Goal: Task Accomplishment & Management: Use online tool/utility

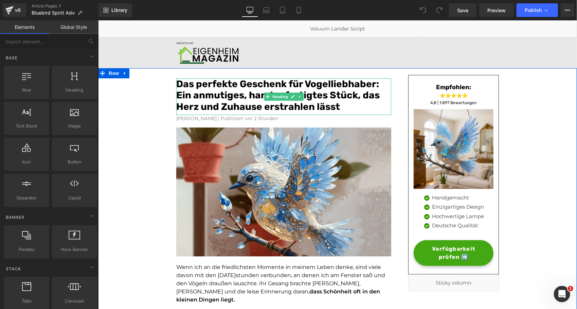
click at [322, 84] on font "Das perfekte Geschenk für Vogelliebhaber: Ein anmutiges, handgefertigtes Stück,…" at bounding box center [277, 95] width 203 height 34
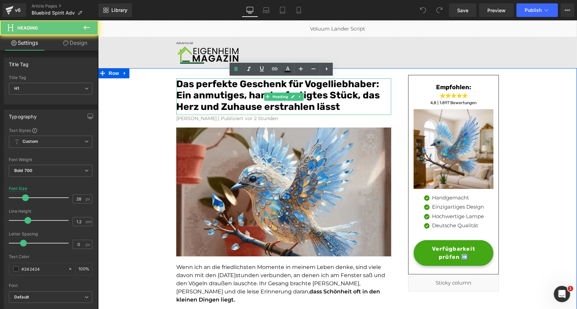
click at [322, 84] on font "Das perfekte Geschenk für Vogelliebhaber: Ein anmutiges, handgefertigtes Stück,…" at bounding box center [277, 95] width 203 height 34
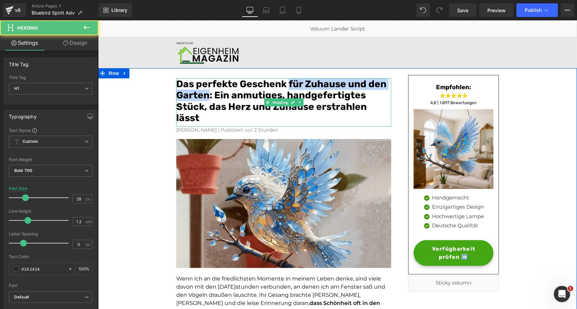
drag, startPoint x: 242, startPoint y: 90, endPoint x: 205, endPoint y: 94, distance: 36.5
click at [205, 94] on font "Das perfekte Geschenk für Zuhause und den Garten: Ein anmutiges, handgefertigte…" at bounding box center [281, 100] width 210 height 45
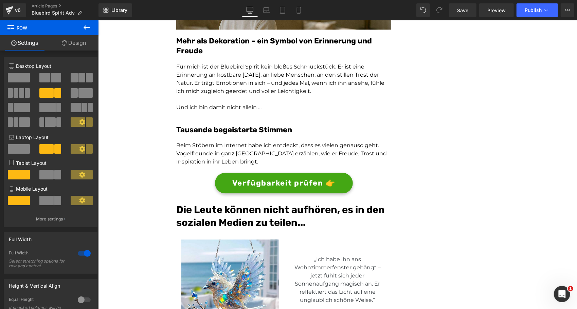
scroll to position [1043, 0]
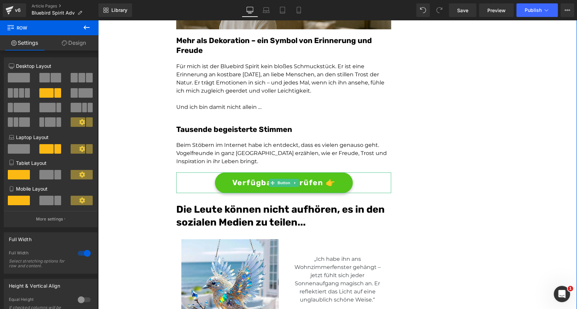
click at [224, 172] on link "Verfügbarkeit prüfen 👉" at bounding box center [284, 182] width 138 height 21
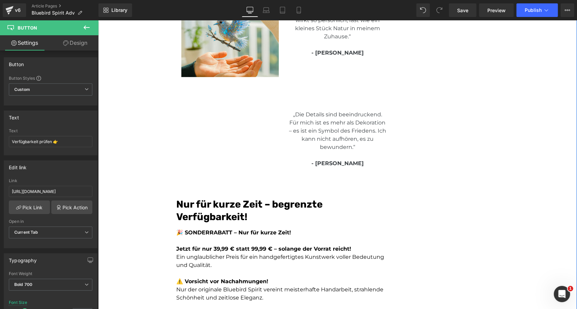
scroll to position [1559, 0]
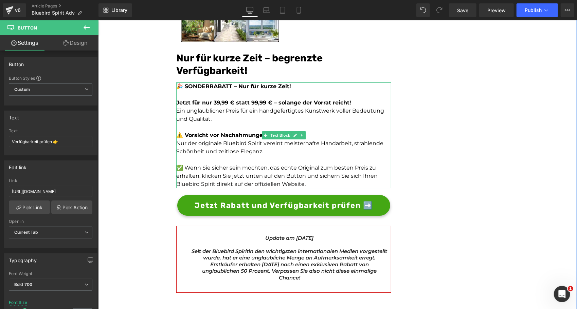
click at [215, 99] on strong "Jetzt für nur 39,99 € statt 99,99 € – solange der Vorrat reicht!" at bounding box center [263, 102] width 175 height 6
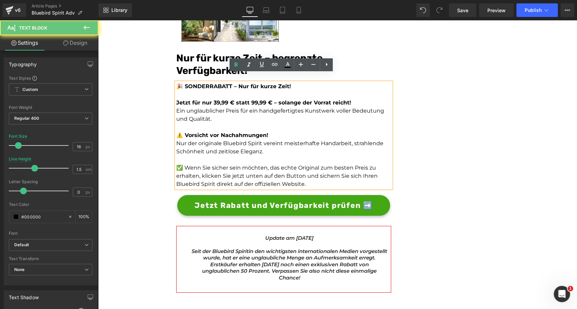
click at [213, 99] on strong "Jetzt für nur 39,99 € statt 99,99 € – solange der Vorrat reicht!" at bounding box center [263, 102] width 175 height 6
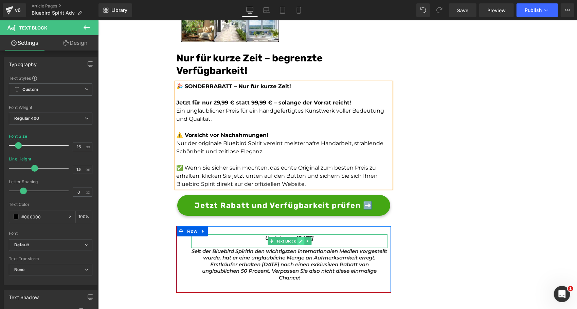
click at [299, 237] on link at bounding box center [300, 241] width 7 height 8
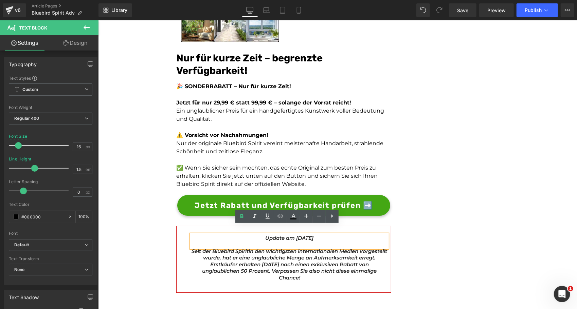
click at [291, 235] on icon "Update am 7. Juli 2025" at bounding box center [289, 238] width 48 height 6
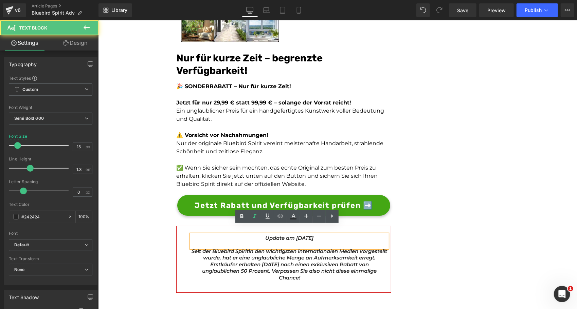
click at [289, 235] on icon "Update am 7. Juli 2025" at bounding box center [289, 238] width 48 height 6
click at [303, 235] on icon "Update am 27. Juli 2025" at bounding box center [289, 238] width 48 height 6
click at [300, 235] on icon "Update am 27. Juli 2025" at bounding box center [289, 238] width 48 height 6
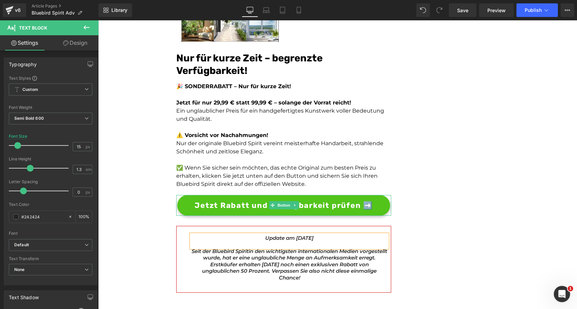
click at [310, 200] on span "Jetzt Rabatt und Verfügbarkeit prüfen ➡️" at bounding box center [283, 205] width 178 height 11
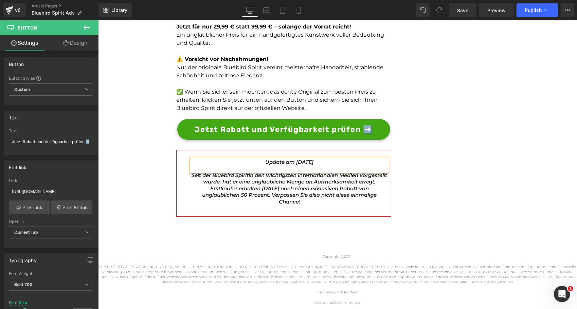
scroll to position [1572, 0]
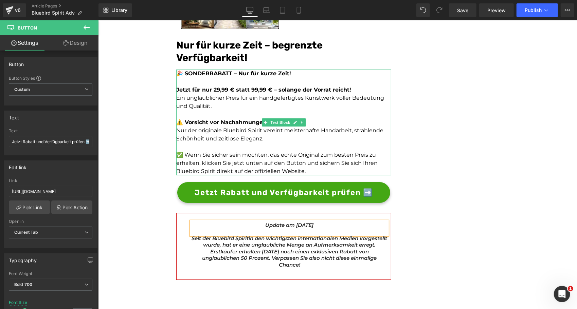
click at [251, 86] on strong "Jetzt für nur 29,99 € statt 99,99 € – solange der Vorrat reicht!" at bounding box center [263, 89] width 175 height 6
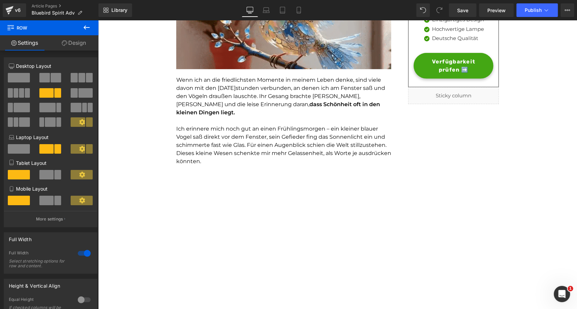
scroll to position [0, 0]
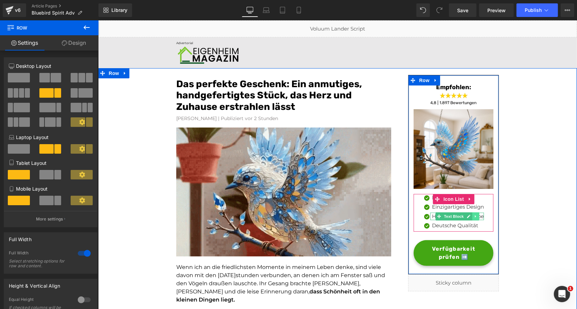
click at [474, 215] on icon at bounding box center [476, 216] width 4 height 4
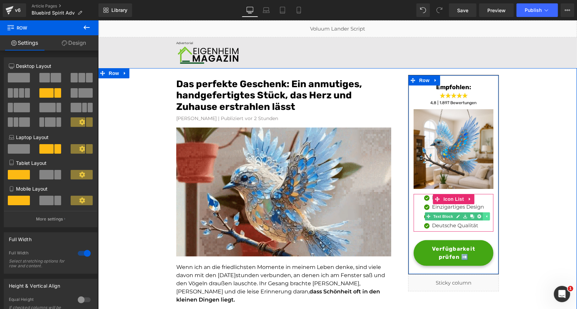
click at [486, 216] on icon at bounding box center [486, 216] width 1 height 2
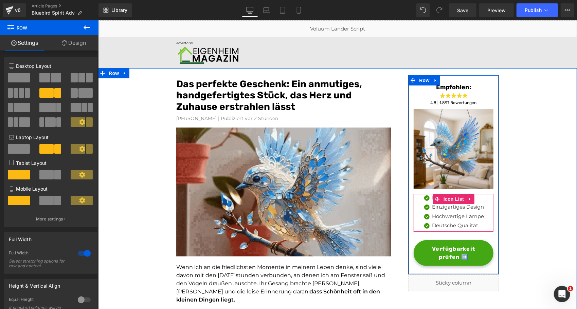
click at [478, 216] on p "Hochwertige Lampe" at bounding box center [458, 217] width 52 height 8
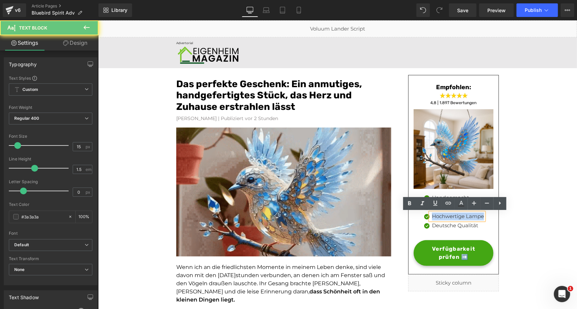
click at [478, 216] on p "Hochwertige Lampe" at bounding box center [458, 217] width 52 height 8
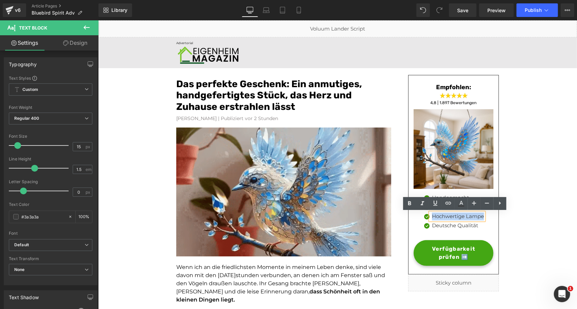
click at [477, 216] on p "Hochwertige Lampe" at bounding box center [458, 217] width 52 height 8
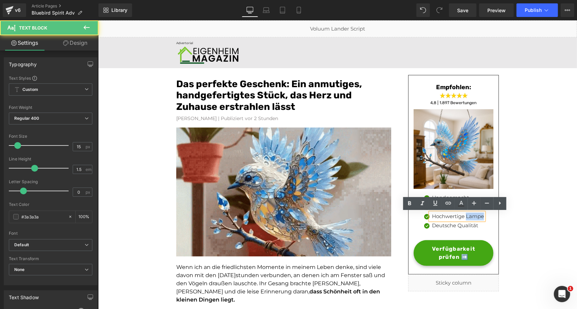
click at [477, 216] on p "Hochwertige Lampe" at bounding box center [458, 217] width 52 height 8
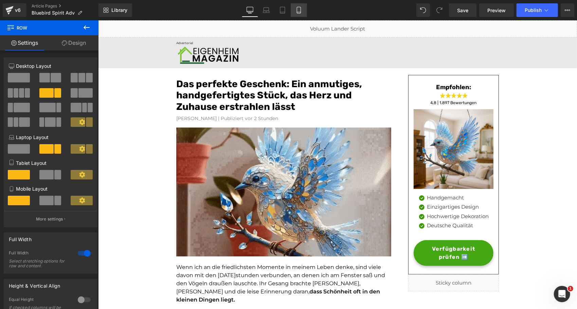
click at [302, 10] on icon at bounding box center [298, 10] width 7 height 7
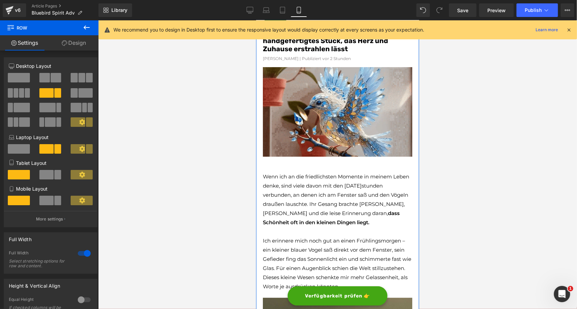
scroll to position [45, 0]
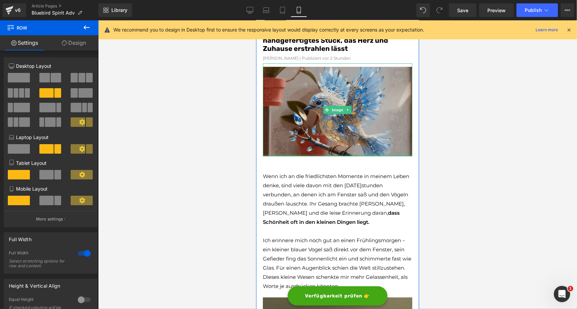
click at [326, 156] on div at bounding box center [336, 155] width 149 height 2
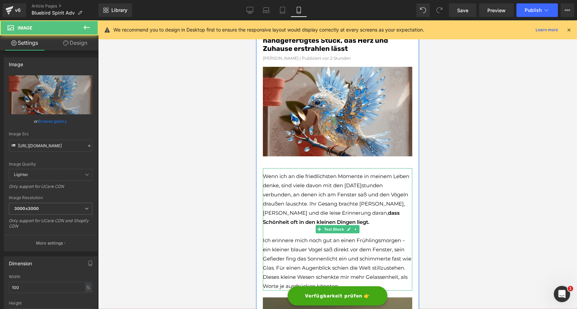
click at [312, 177] on span "Wenn ich an die friedlichsten Momente in meinem Leben denke, sind viele davon m…" at bounding box center [335, 194] width 146 height 43
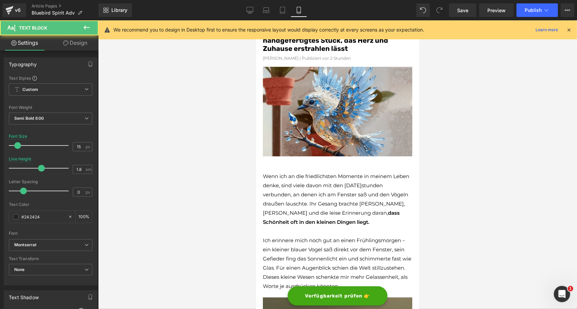
click at [72, 41] on link "Design" at bounding box center [75, 42] width 49 height 15
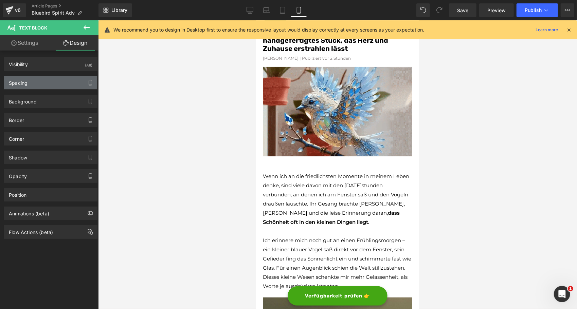
click at [31, 84] on div "Spacing" at bounding box center [50, 82] width 93 height 13
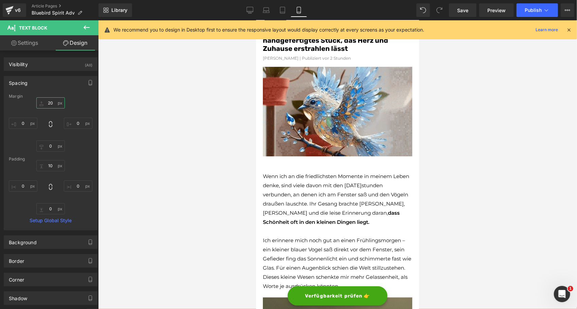
click at [52, 103] on input "20" at bounding box center [50, 102] width 29 height 11
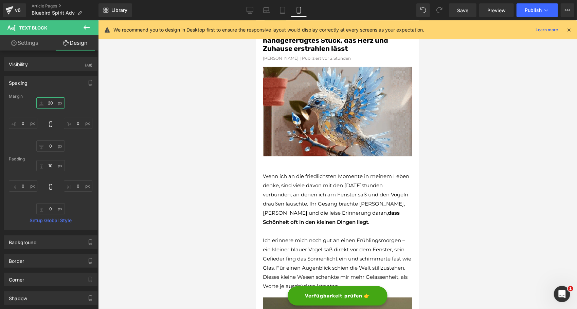
type input "5"
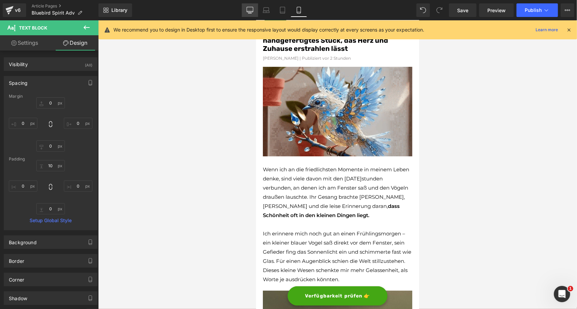
click at [251, 14] on link "Desktop" at bounding box center [250, 10] width 16 height 14
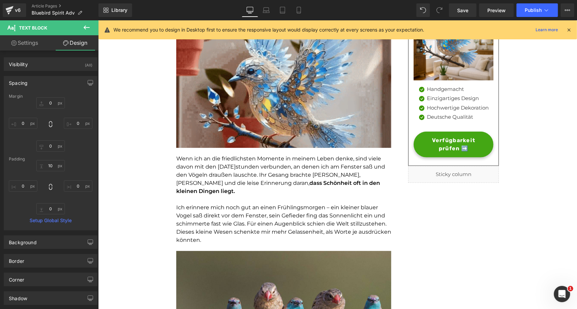
type input "20"
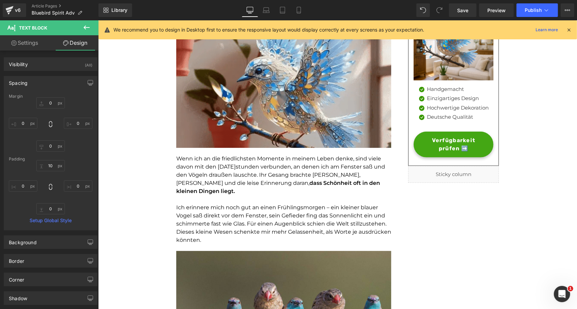
type input "0"
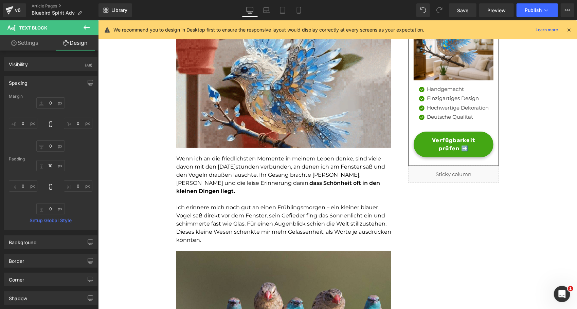
type input "0"
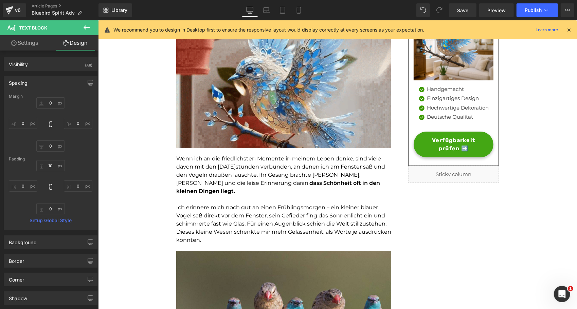
type input "0"
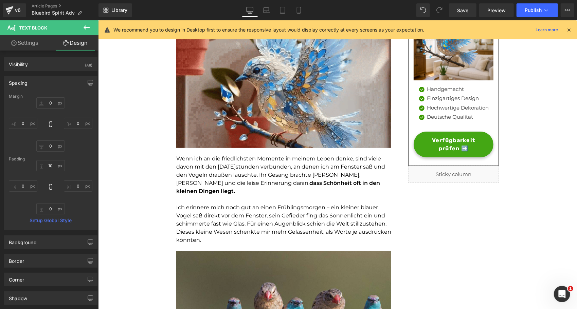
type input "0"
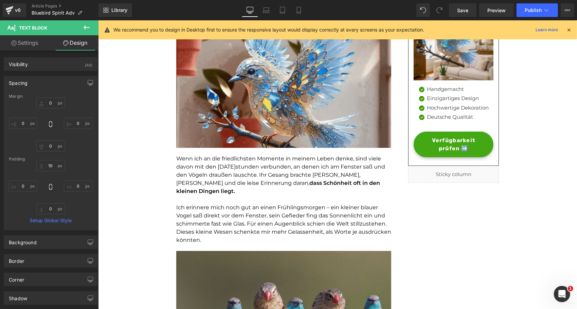
type input "0"
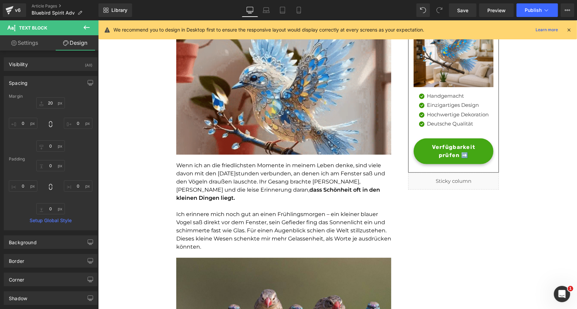
scroll to position [102, 0]
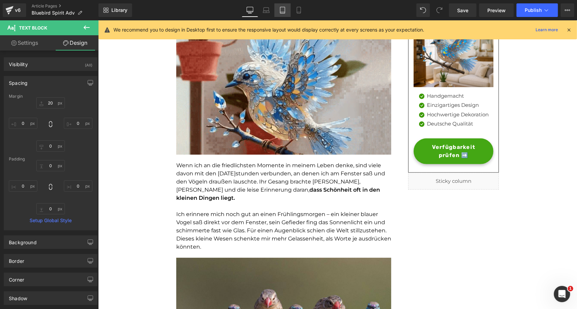
click at [280, 9] on icon at bounding box center [282, 10] width 5 height 6
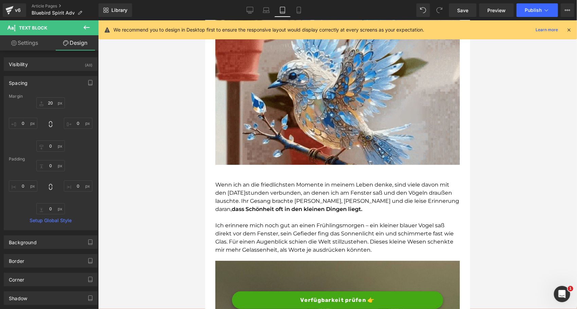
type input "0"
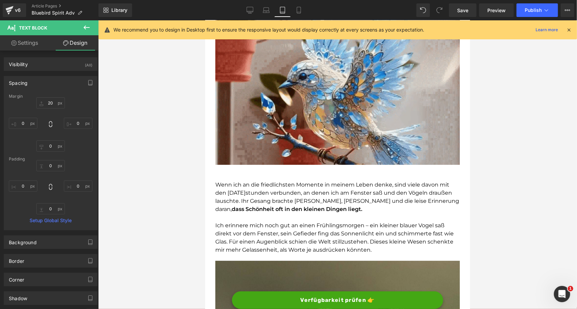
type input "0"
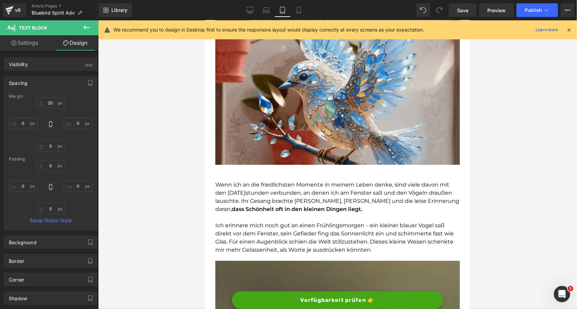
type input "0"
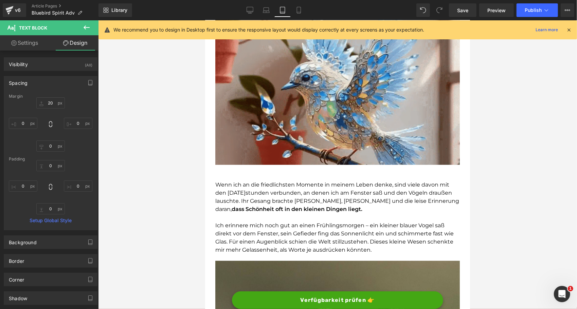
type input "32"
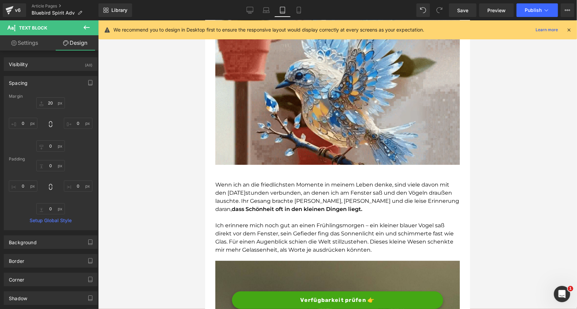
type input "0"
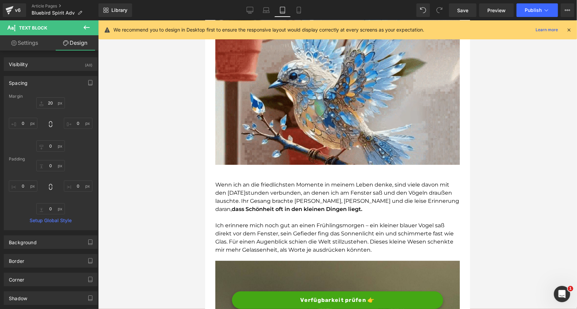
type input "0"
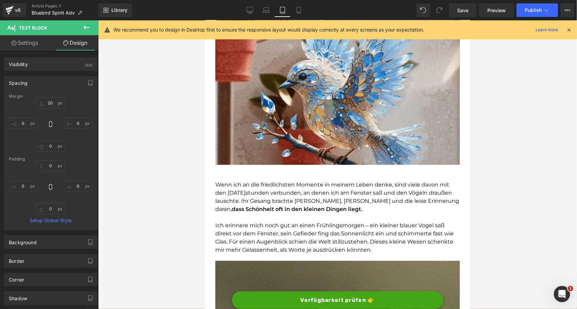
type input "0"
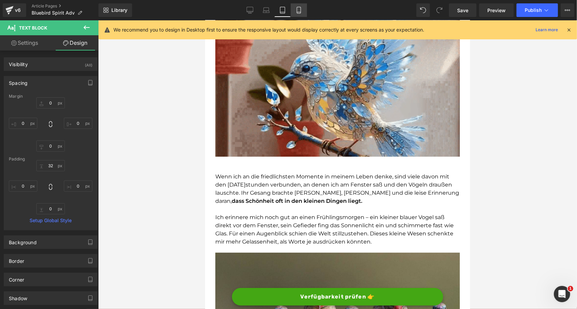
click at [300, 11] on icon at bounding box center [299, 10] width 4 height 6
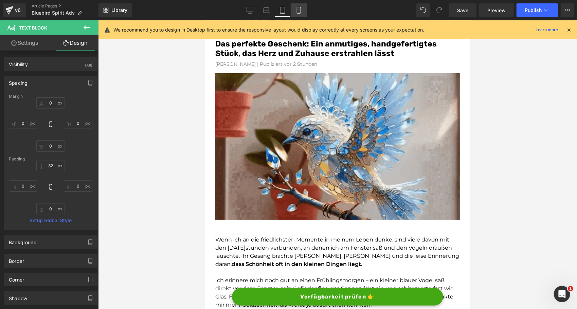
type input "0"
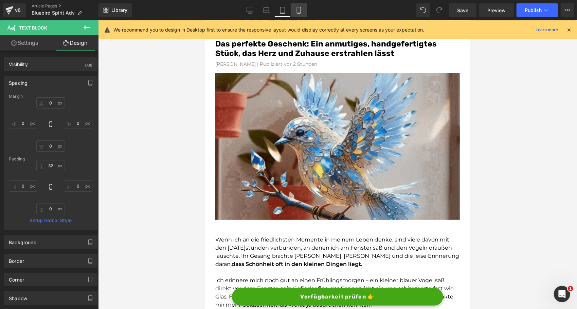
type input "0"
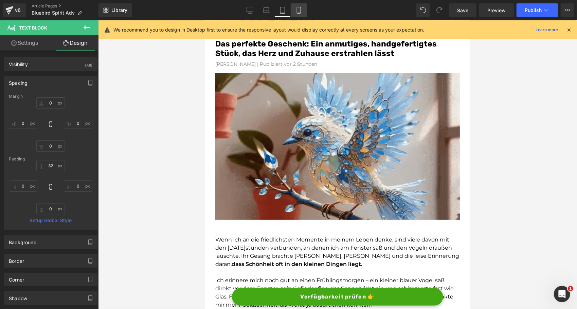
type input "0"
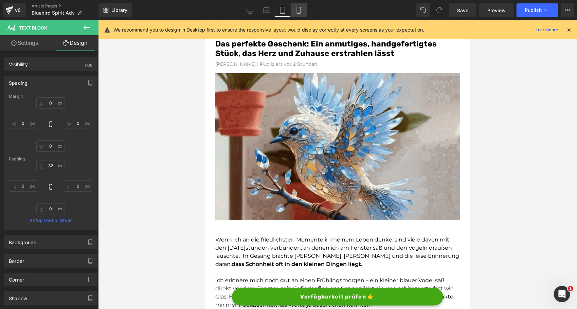
type input "0"
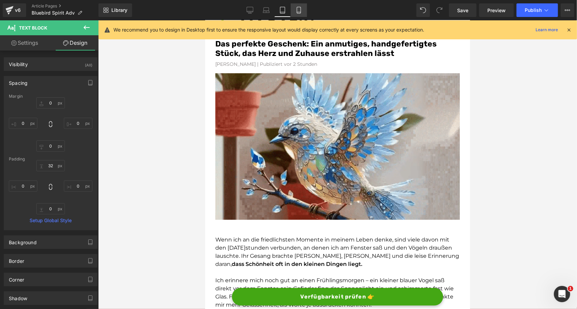
type input "10"
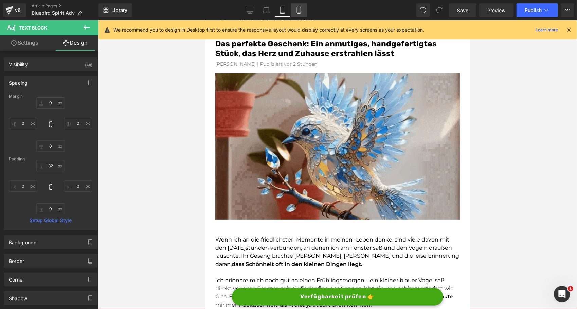
type input "0"
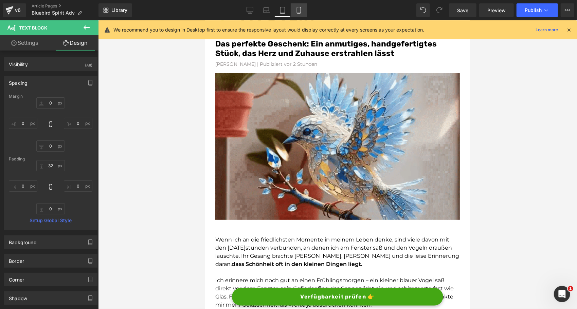
type input "0"
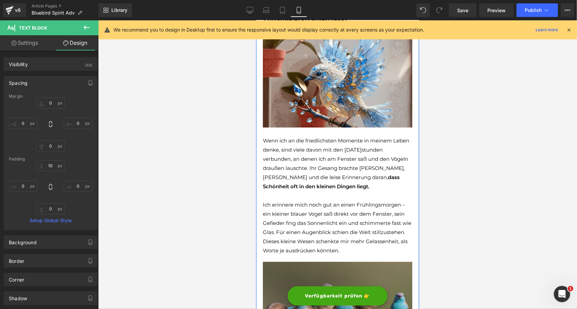
scroll to position [0, 0]
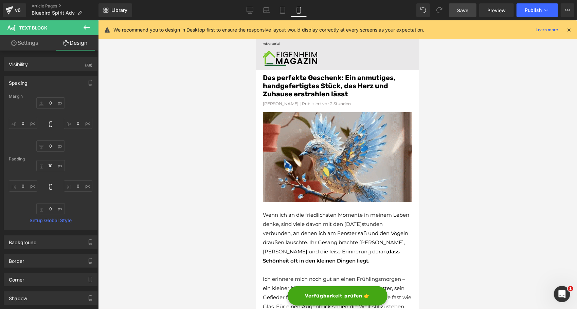
click at [461, 12] on span "Save" at bounding box center [462, 10] width 11 height 7
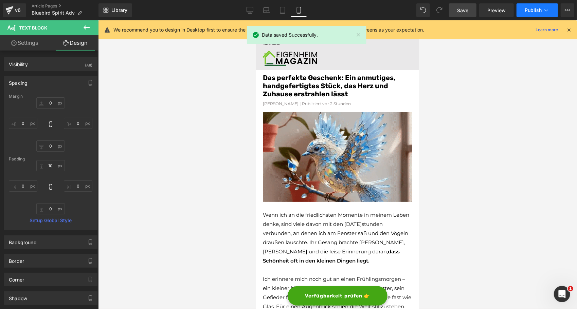
click at [531, 10] on span "Publish" at bounding box center [533, 9] width 17 height 5
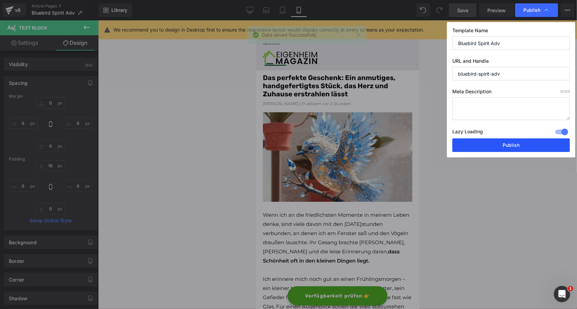
click at [473, 144] on button "Publish" at bounding box center [510, 146] width 117 height 14
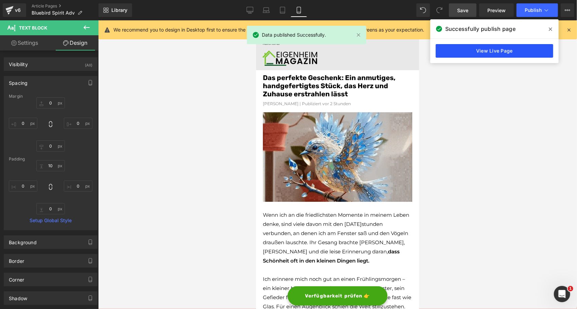
click at [479, 54] on link "View Live Page" at bounding box center [494, 51] width 117 height 14
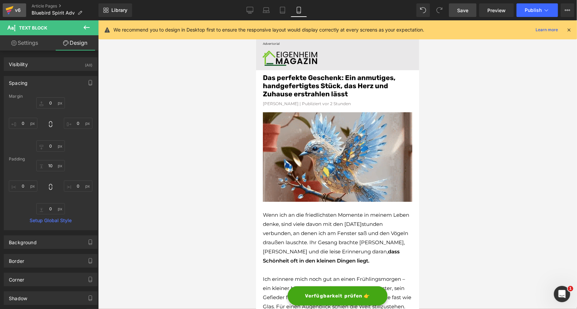
click at [19, 12] on div "v6" at bounding box center [18, 10] width 8 height 9
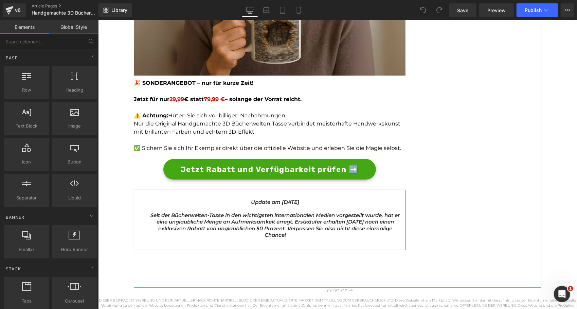
scroll to position [2117, 0]
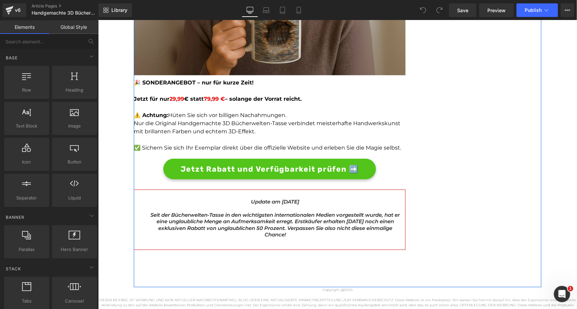
click at [206, 169] on span "Jetzt Rabatt und Verfügbarkeit prüfen ➡️" at bounding box center [269, 168] width 178 height 11
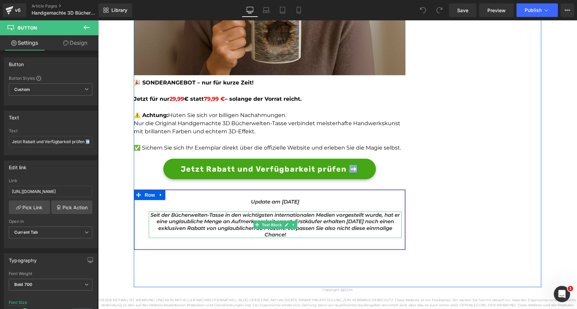
click at [247, 230] on span "Seit der Bücherwelten-Tasse in den wichtigsten internationalen Medien vorgestel…" at bounding box center [274, 225] width 249 height 26
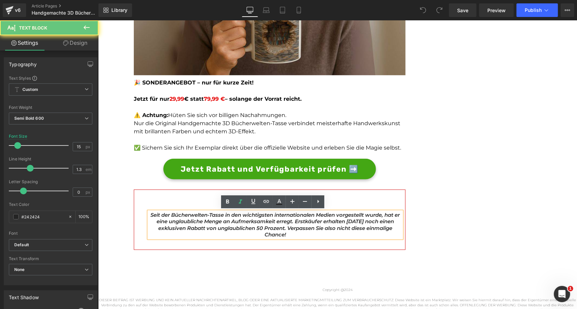
click at [255, 228] on span "Seit der Bücherwelten-Tasse in den wichtigsten internationalen Medien vorgestel…" at bounding box center [274, 225] width 249 height 26
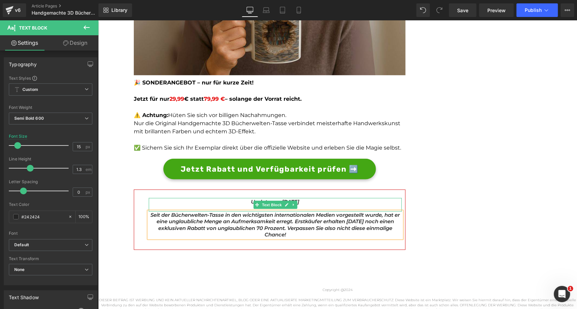
click at [294, 200] on icon "Update am [DATE]" at bounding box center [275, 201] width 48 height 6
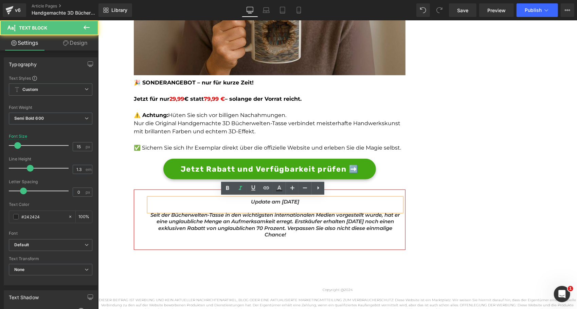
click at [276, 200] on icon "Update am [DATE]" at bounding box center [275, 201] width 48 height 6
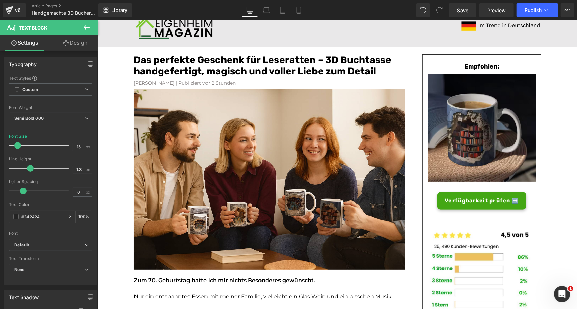
scroll to position [0, 0]
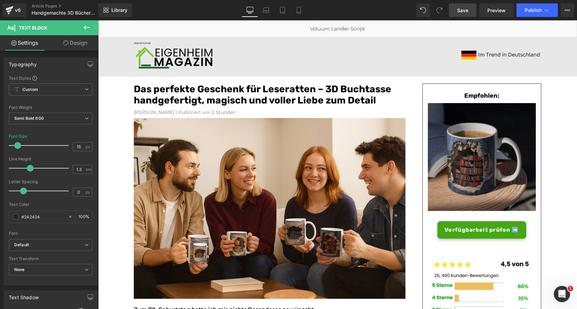
click at [460, 11] on span "Save" at bounding box center [462, 10] width 11 height 7
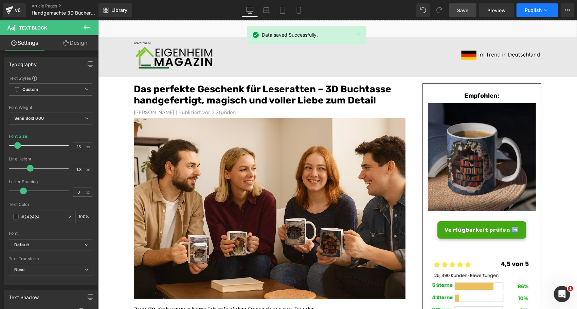
click at [536, 9] on span "Publish" at bounding box center [533, 9] width 17 height 5
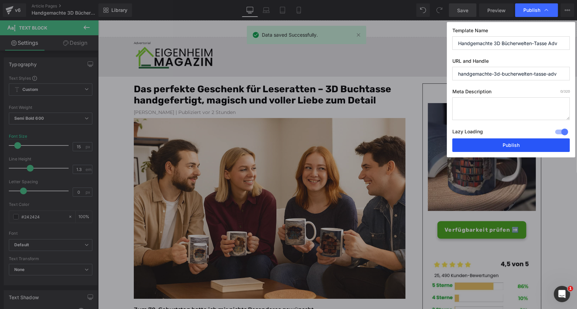
click at [481, 144] on button "Publish" at bounding box center [510, 146] width 117 height 14
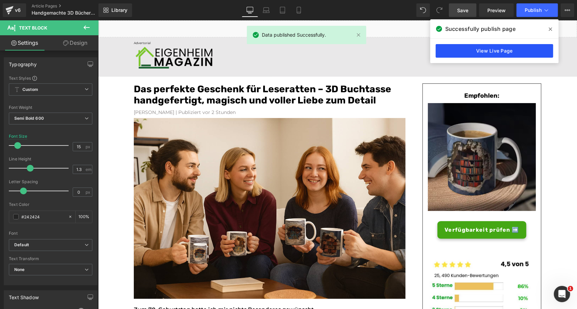
click at [459, 52] on link "View Live Page" at bounding box center [494, 51] width 117 height 14
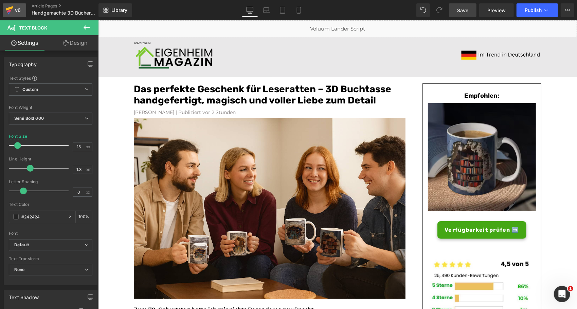
click at [21, 16] on link "v6" at bounding box center [14, 10] width 23 height 14
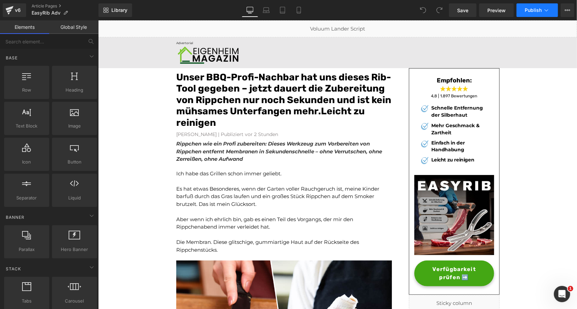
click at [525, 7] on button "Publish" at bounding box center [536, 10] width 41 height 14
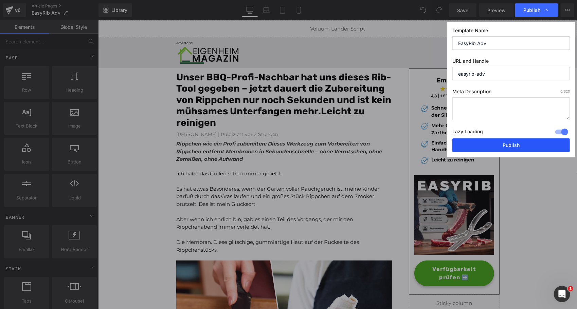
click at [491, 143] on button "Publish" at bounding box center [510, 146] width 117 height 14
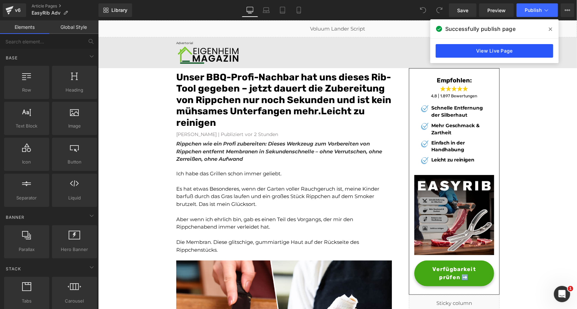
click at [455, 50] on link "View Live Page" at bounding box center [494, 51] width 117 height 14
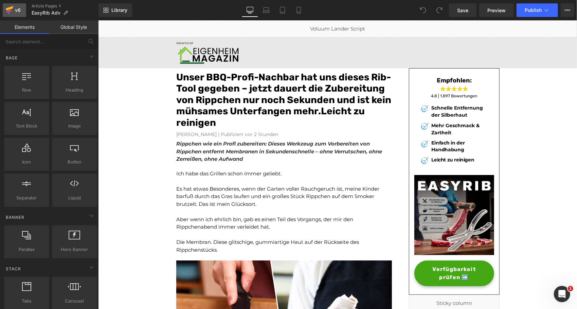
click at [9, 9] on icon at bounding box center [10, 8] width 8 height 4
